Goal: Communication & Community: Answer question/provide support

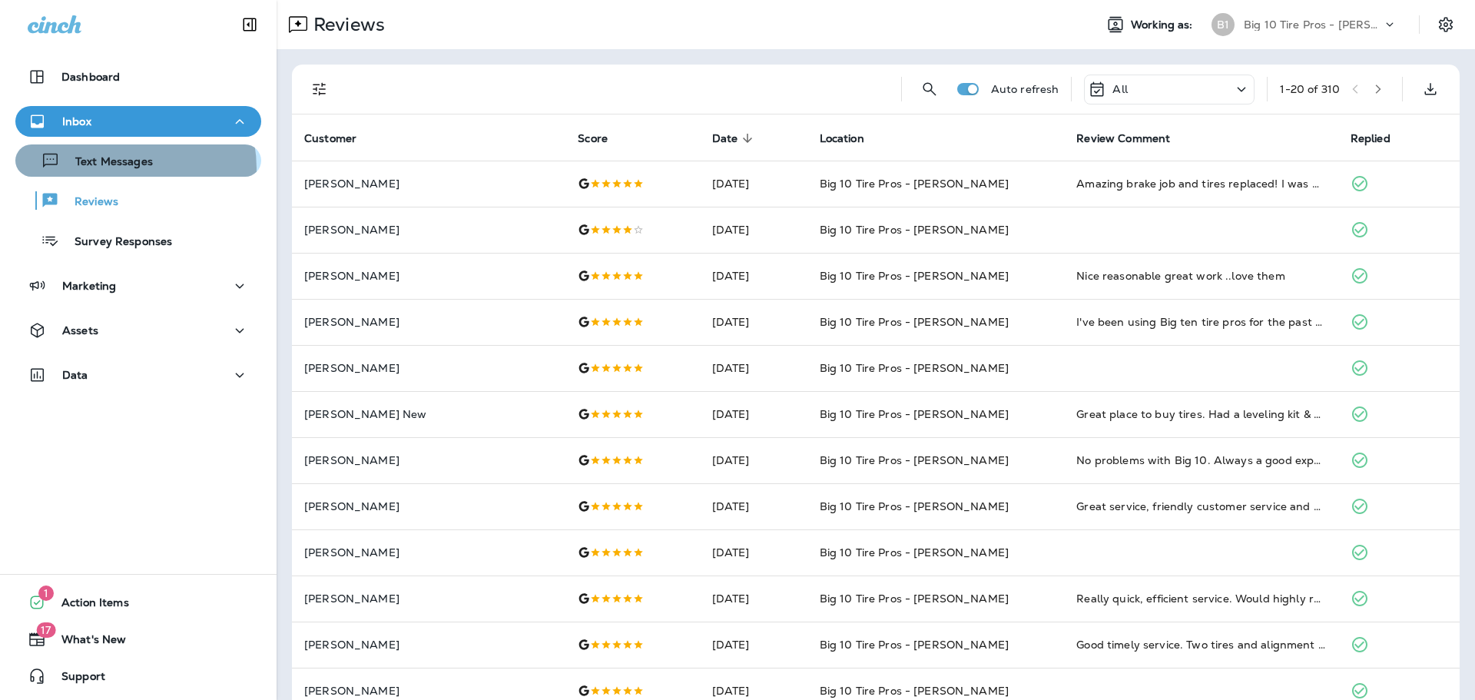
click at [118, 168] on p "Text Messages" at bounding box center [106, 162] width 93 height 15
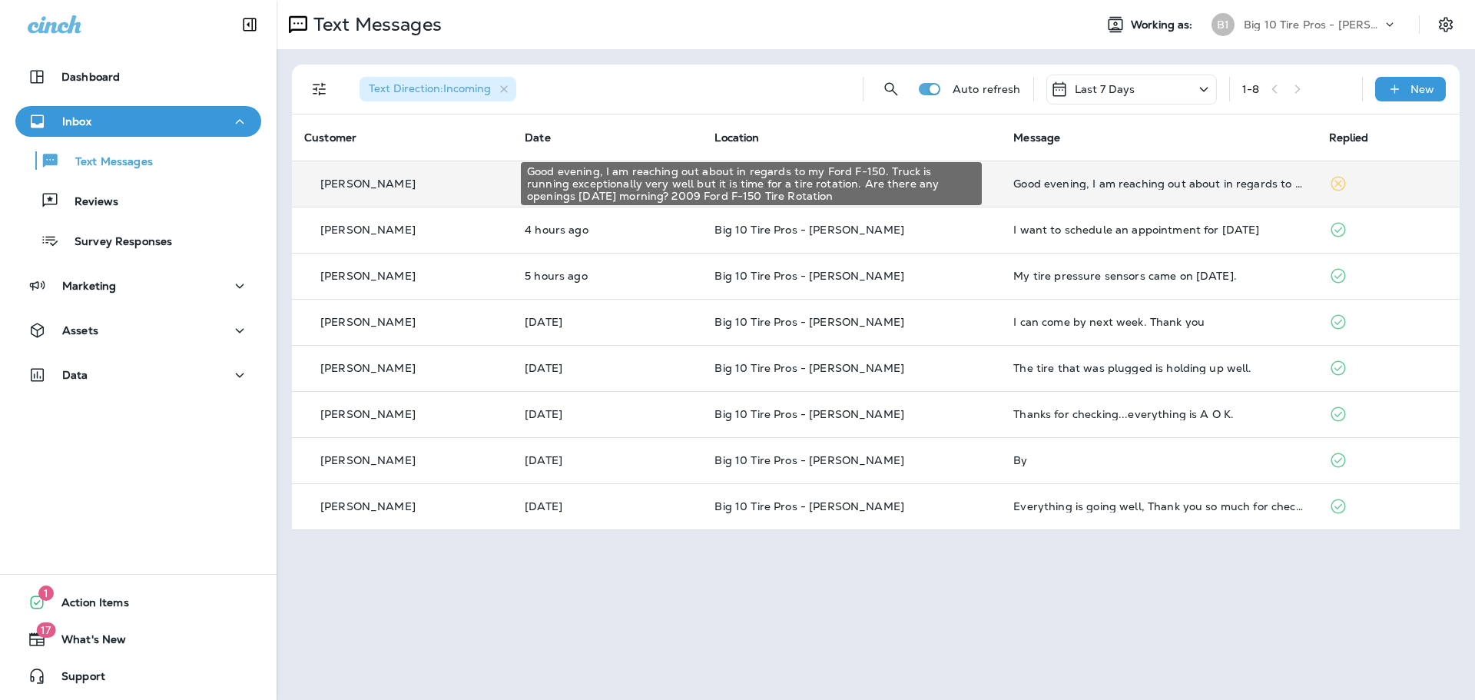
click at [1102, 183] on div "Good evening, I am reaching out about in regards to my Ford F-150. Truck is run…" at bounding box center [1158, 183] width 290 height 12
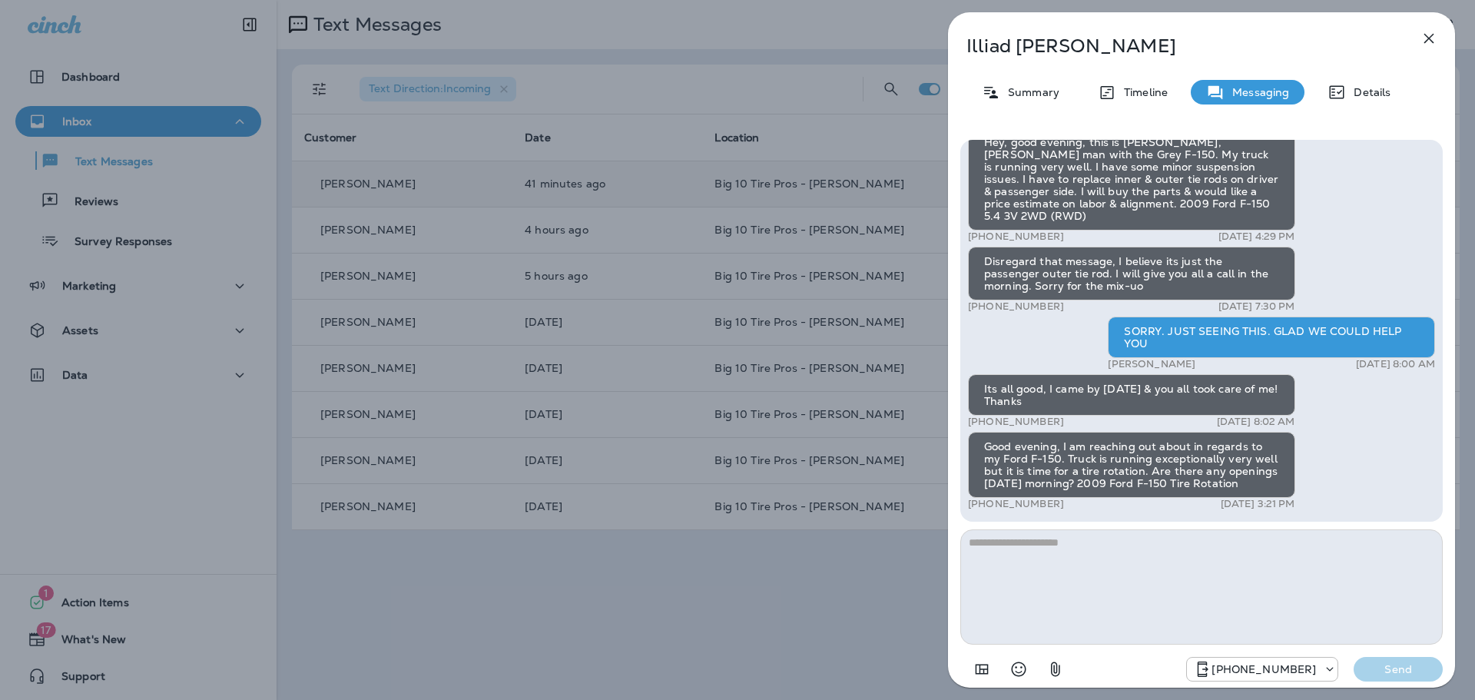
click at [1021, 559] on textarea at bounding box center [1201, 586] width 482 height 115
type textarea "**********"
click at [1385, 668] on p "Send" at bounding box center [1398, 669] width 65 height 14
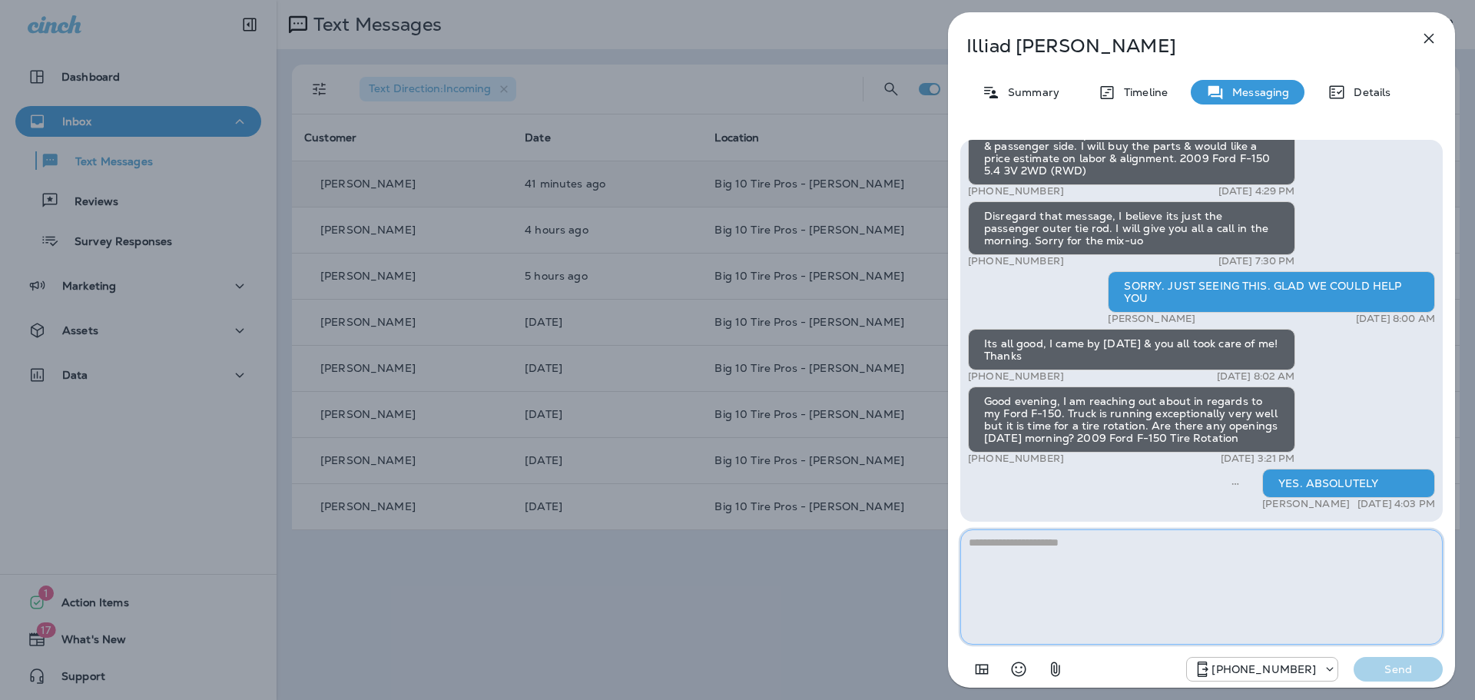
click at [1000, 562] on textarea at bounding box center [1201, 586] width 482 height 115
drag, startPoint x: 1053, startPoint y: 543, endPoint x: 742, endPoint y: 560, distance: 311.6
click at [774, 556] on div "Illiad [PERSON_NAME] Summary Timeline Messaging Details Hi Illiad, it's been si…" at bounding box center [737, 350] width 1475 height 700
type textarea "**********"
click at [1433, 40] on icon "button" at bounding box center [1429, 38] width 18 height 18
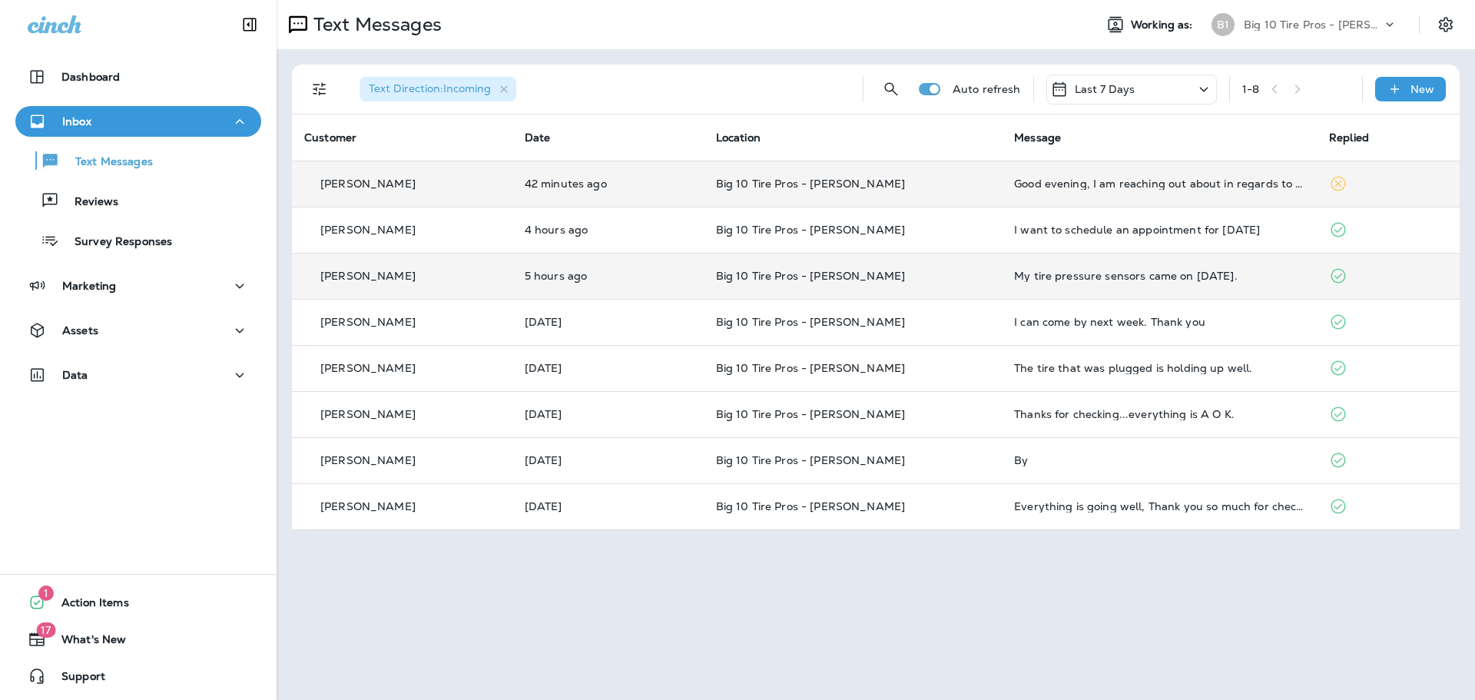
click at [1046, 275] on div "My tire pressure sensors came on [DATE]." at bounding box center [1159, 276] width 290 height 12
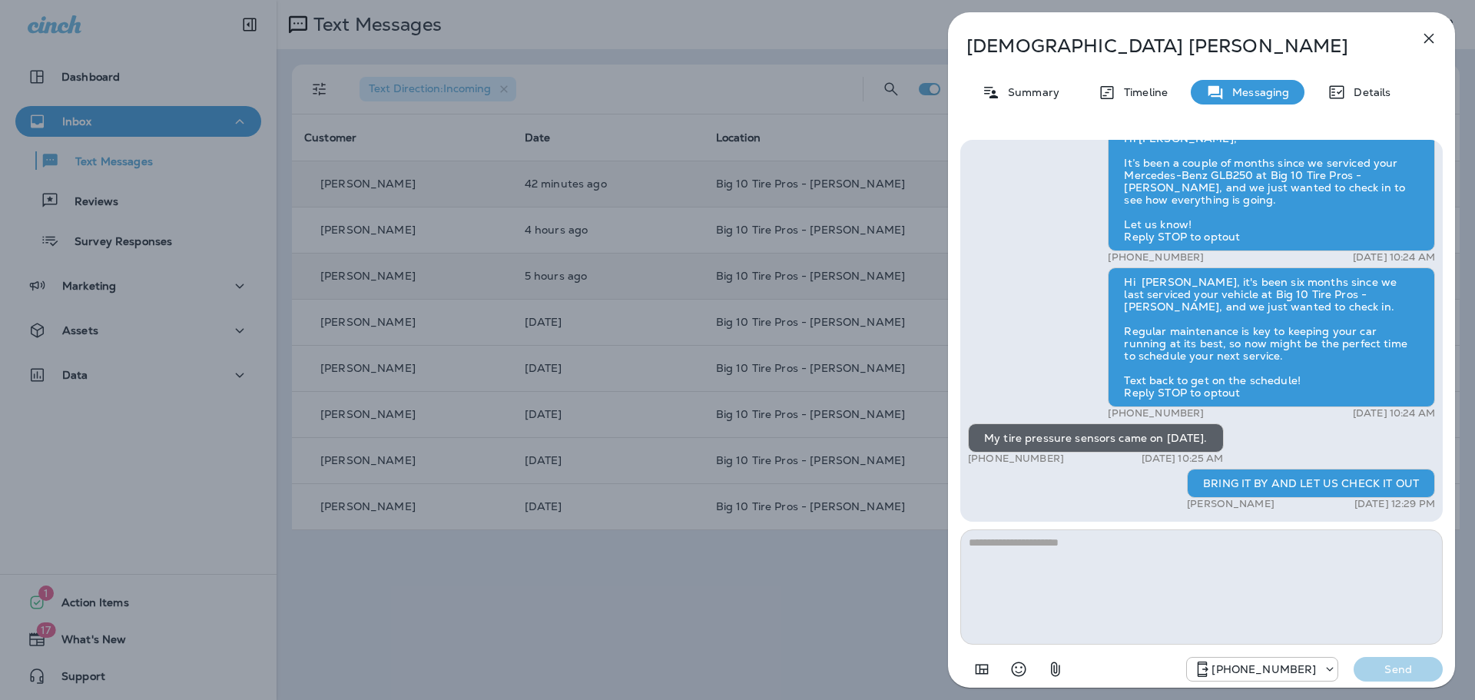
click at [1428, 38] on icon "button" at bounding box center [1429, 39] width 10 height 10
